Goal: Task Accomplishment & Management: Complete application form

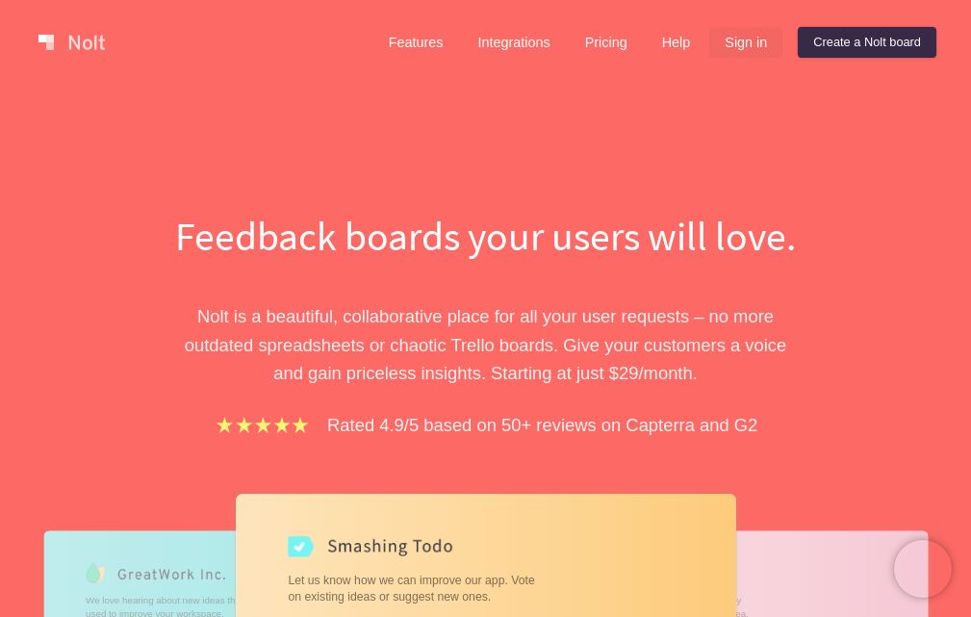
click at [737, 38] on link "Sign in" at bounding box center [745, 42] width 73 height 31
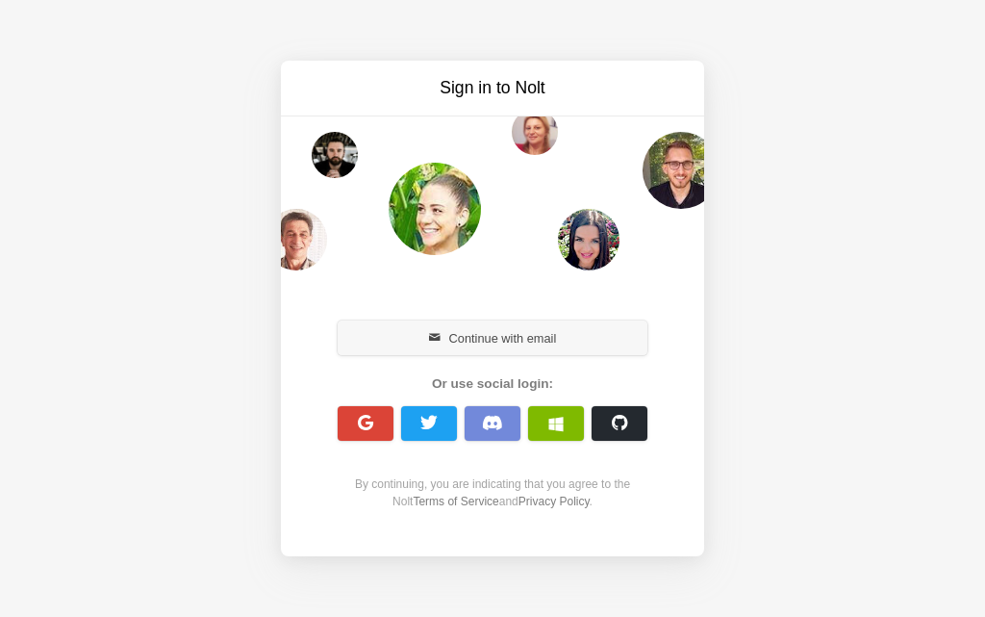
click at [503, 345] on button "Continue with email" at bounding box center [493, 337] width 310 height 35
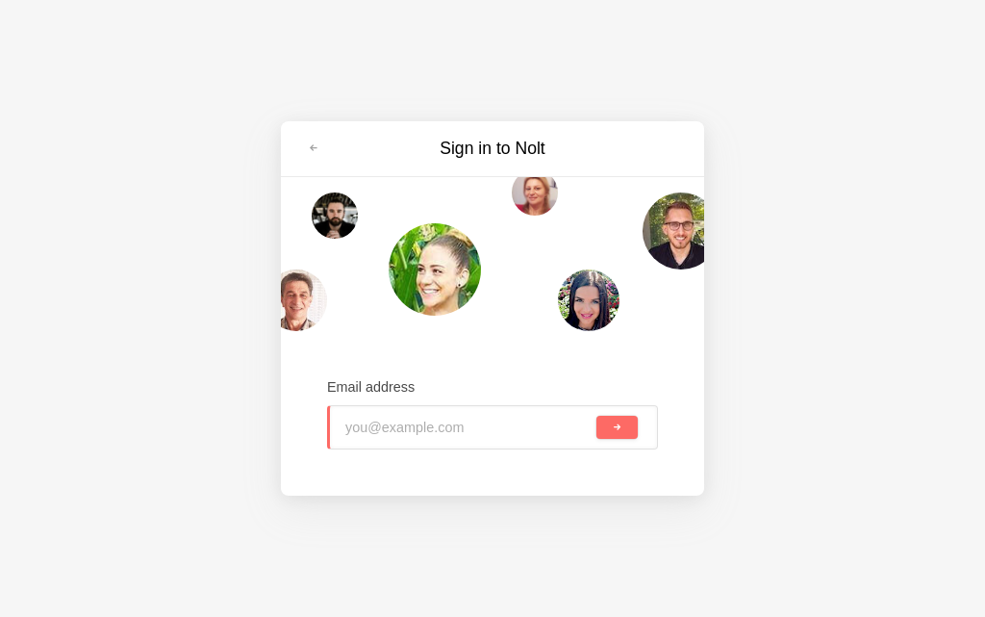
type input "waidrashhj@outlook.com"
click at [621, 431] on span "submit" at bounding box center [617, 427] width 11 height 11
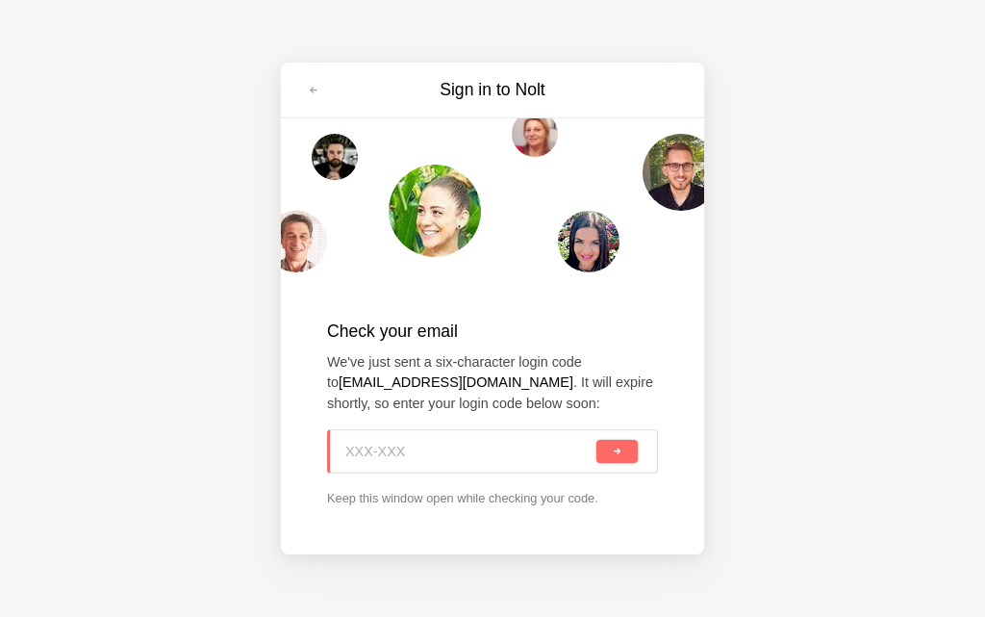
paste input "3DT-RVZ"
type input "3DT-RVZ"
click at [609, 461] on button "submit" at bounding box center [617, 451] width 41 height 23
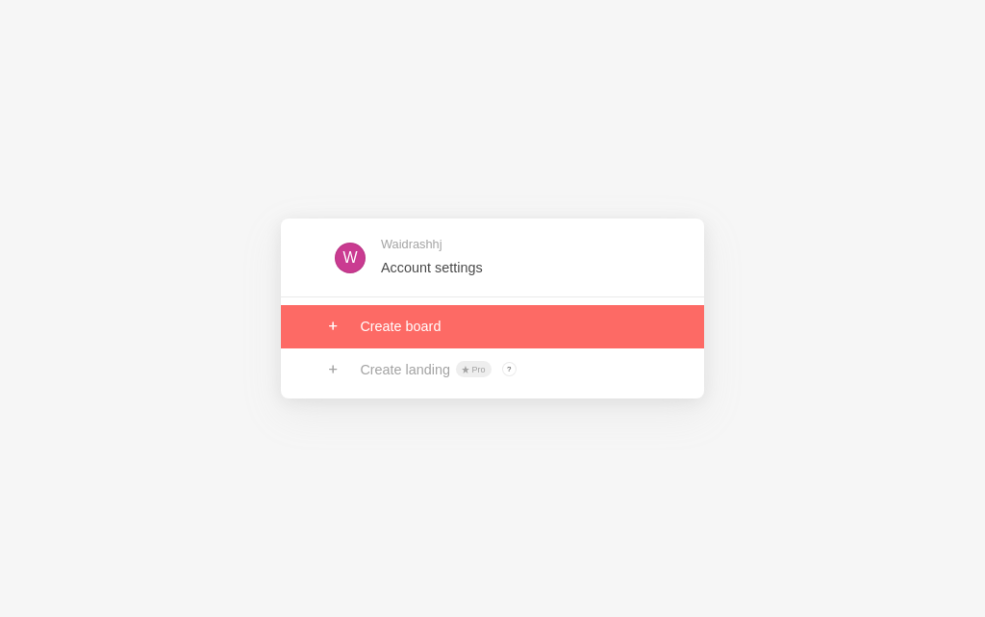
click at [473, 329] on link at bounding box center [492, 326] width 423 height 42
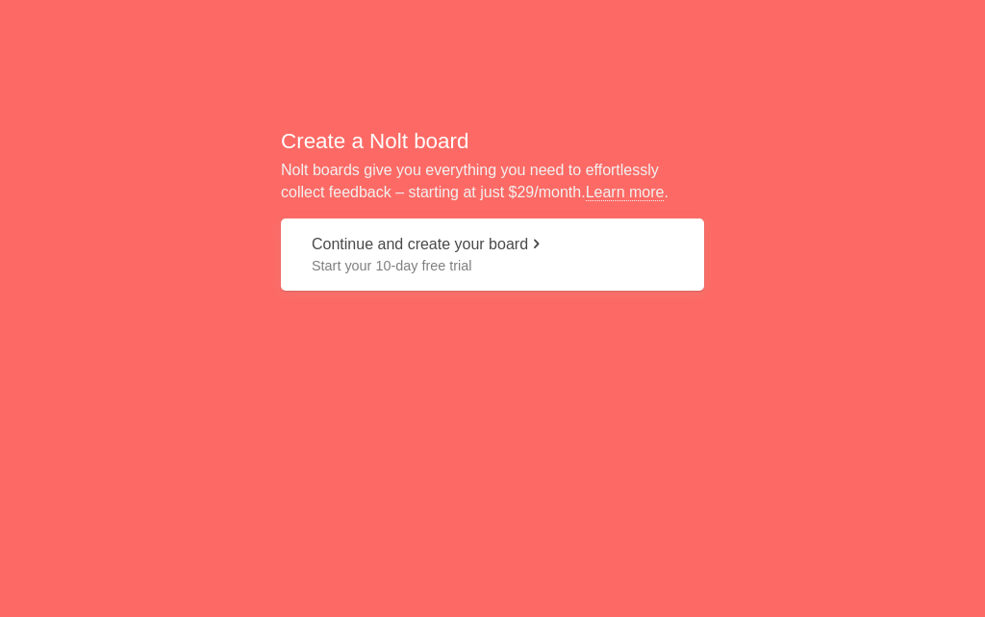
click at [429, 230] on button "Continue and create your board Start your 10-day free trial" at bounding box center [492, 254] width 423 height 72
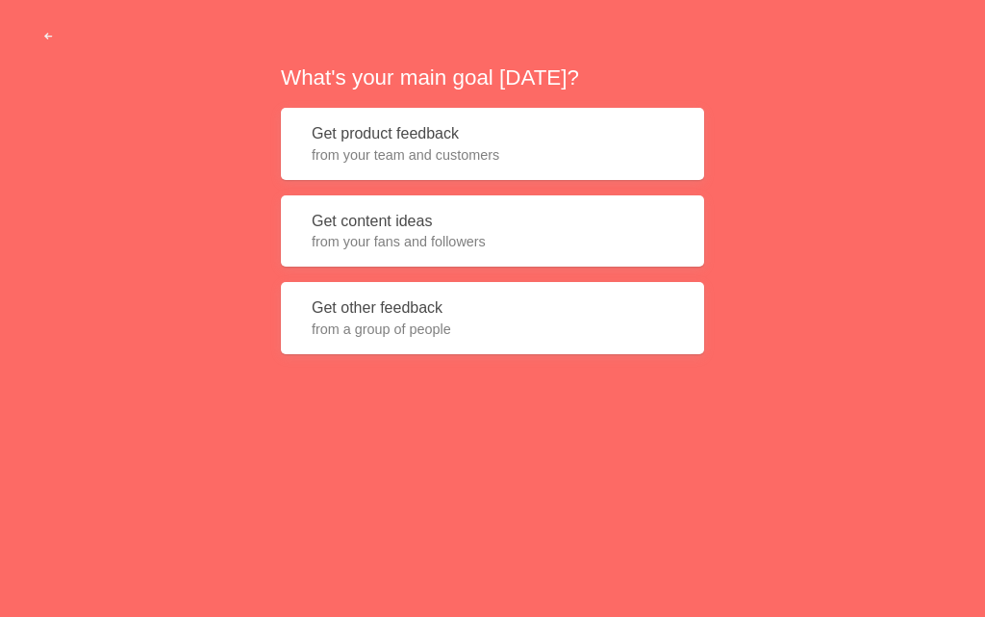
click at [412, 258] on button "Get content ideas from your fans and followers" at bounding box center [492, 231] width 423 height 72
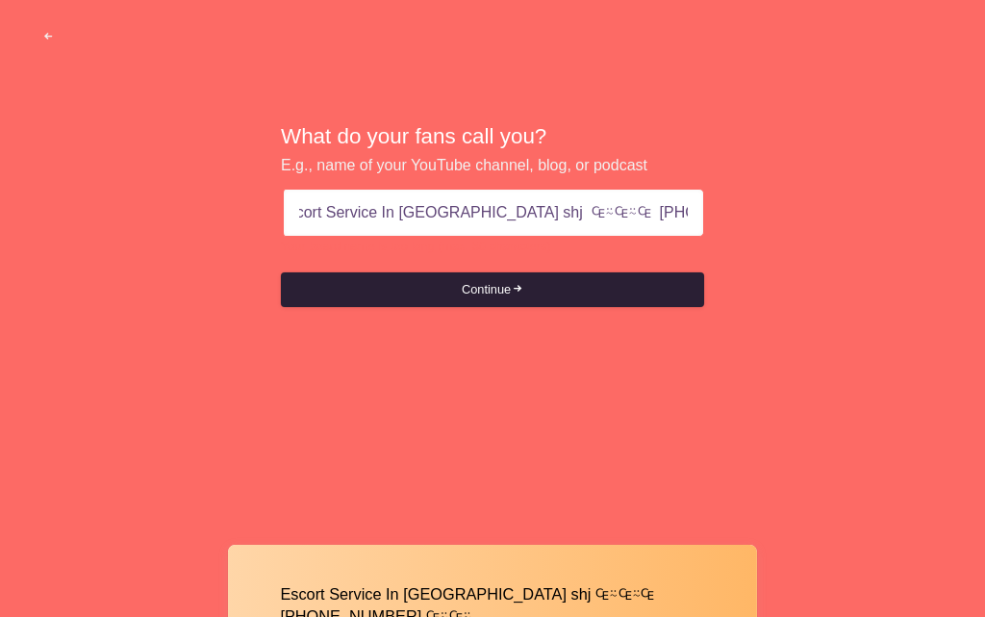
scroll to position [0, 11]
click at [545, 289] on button "Continue" at bounding box center [492, 289] width 423 height 35
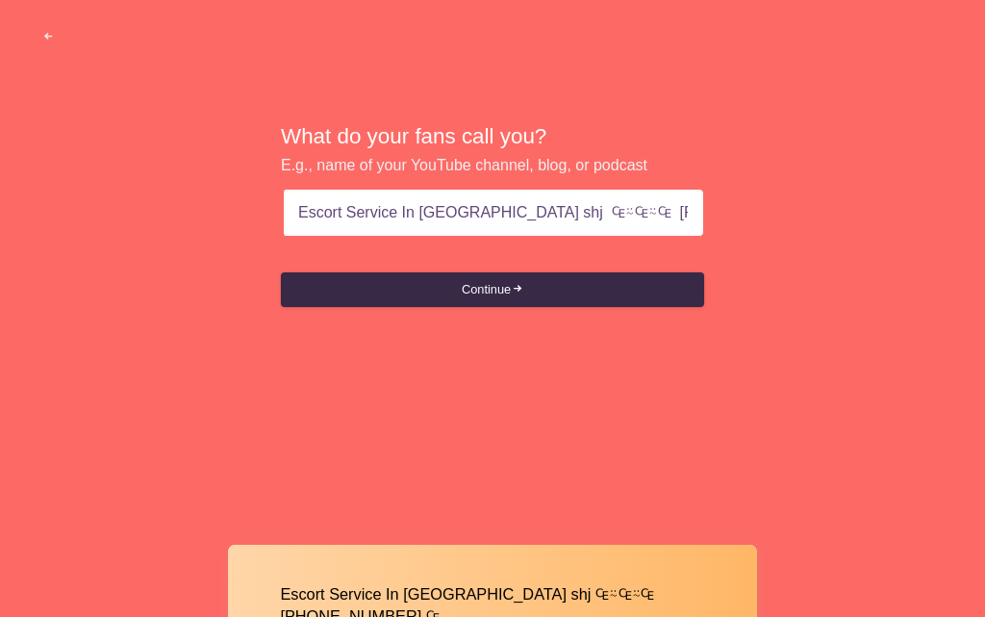
scroll to position [0, 0]
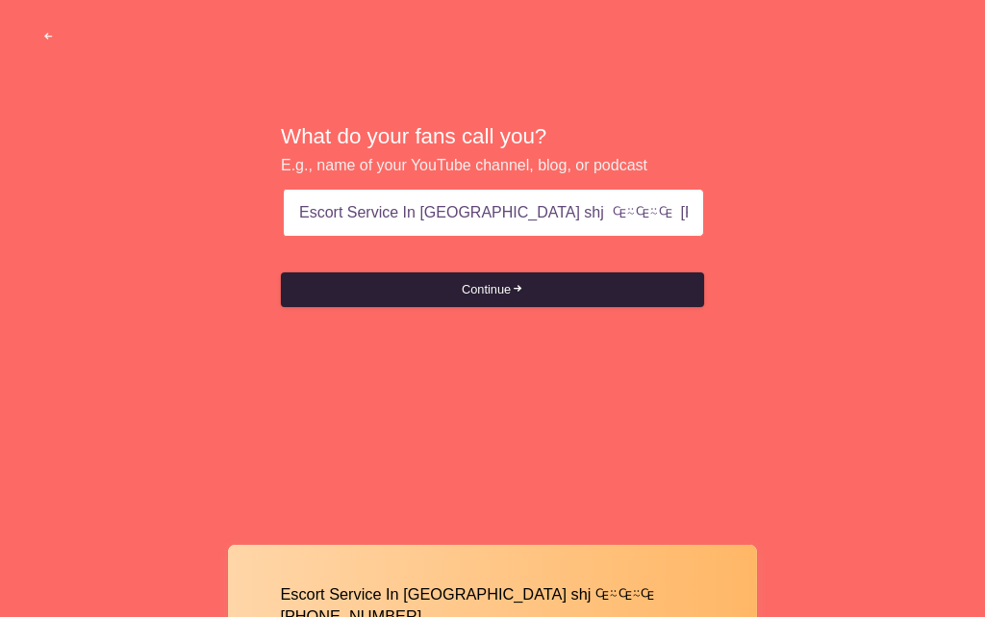
click at [567, 292] on button "Continue" at bounding box center [492, 289] width 423 height 35
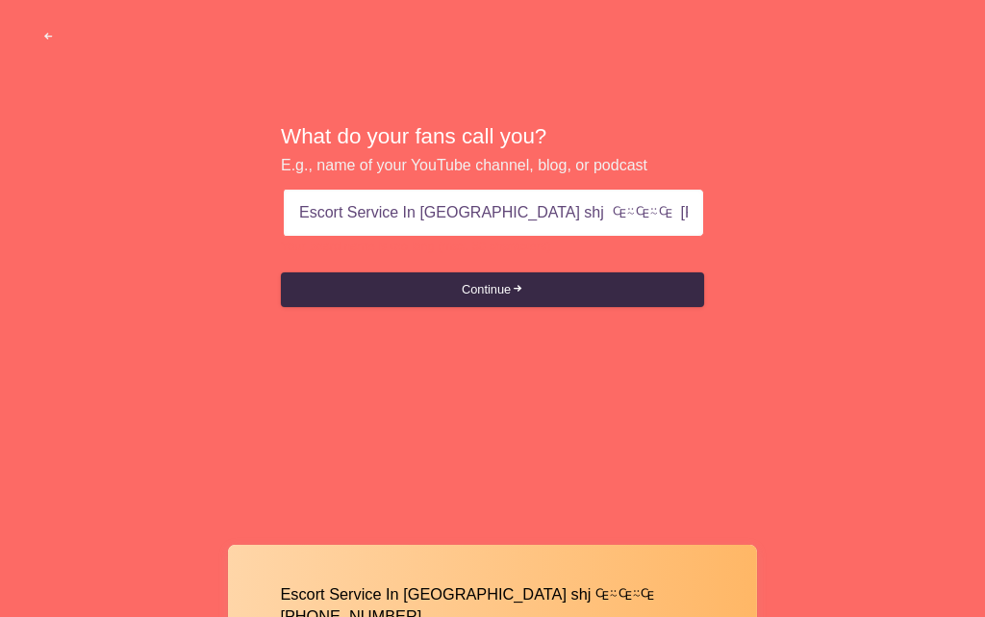
click at [545, 224] on input "Escort Service In Sharjah shj ₠⍨₠⍨₠ +971569636398" at bounding box center [493, 213] width 389 height 46
type input "Escort Service In Sharjah shj ₠⍨ +971569636398"
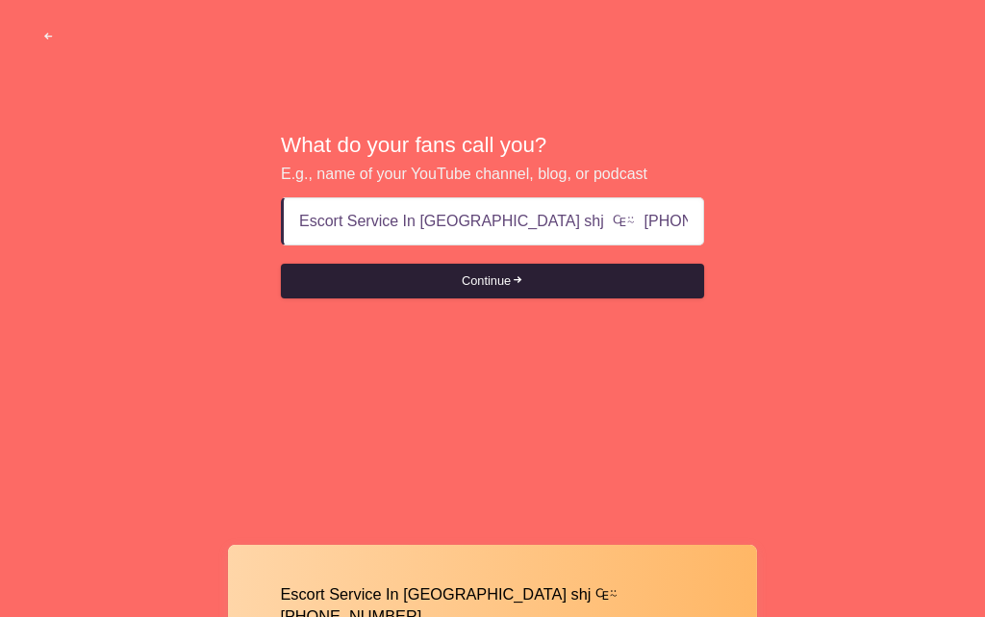
click at [501, 292] on button "Continue" at bounding box center [492, 281] width 423 height 35
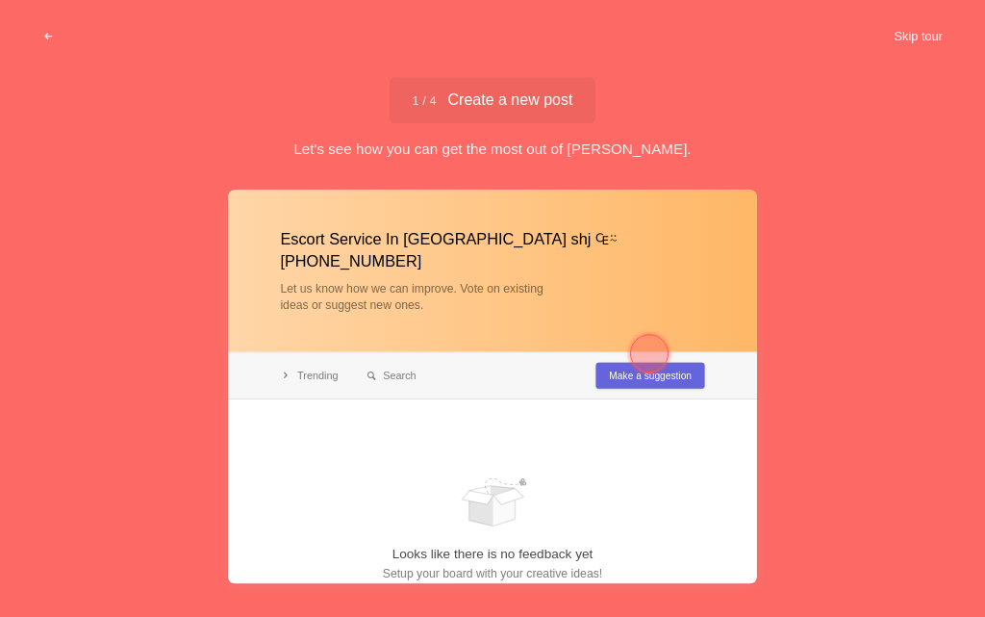
click at [925, 27] on button "Skip tour" at bounding box center [918, 36] width 95 height 35
